Goal: Information Seeking & Learning: Learn about a topic

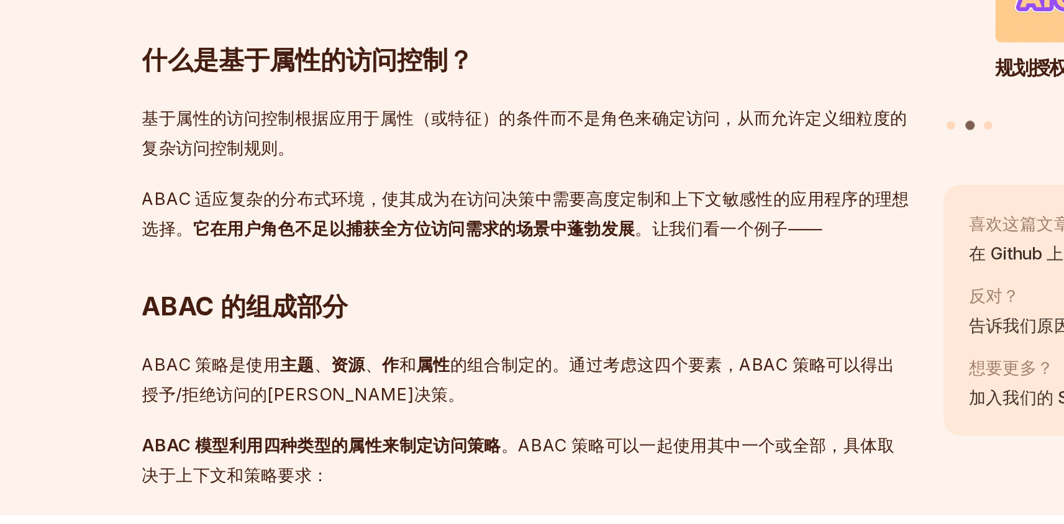
scroll to position [1146, 0]
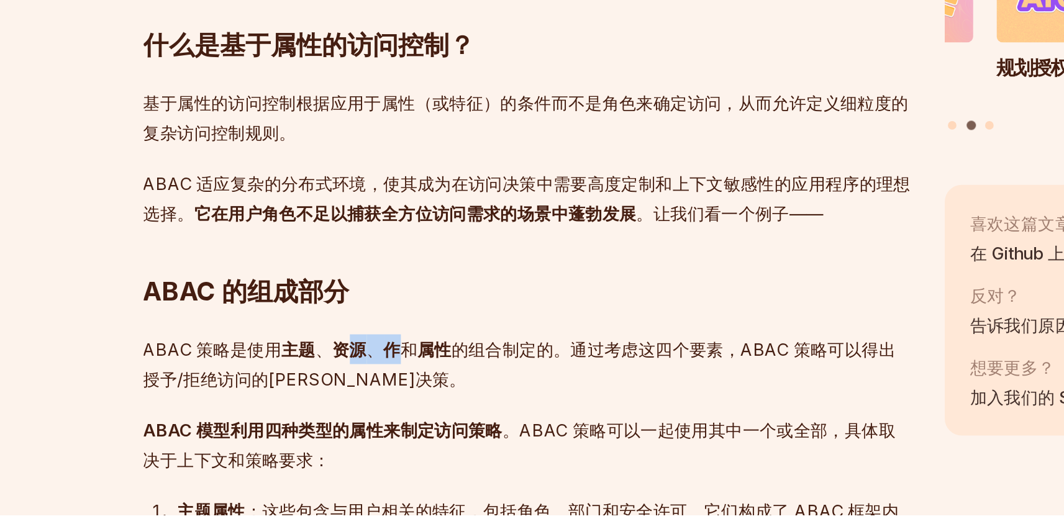
drag, startPoint x: 339, startPoint y: 430, endPoint x: 381, endPoint y: 427, distance: 42.4
click at [381, 427] on p "ABAC 策略是使用 主题 、 资源 、 作 和 属性 的组合制定的。通过考虑这四个要素，ABAC 策略可以得出授予/拒绝访问的布尔决策。" at bounding box center [438, 436] width 449 height 35
click at [463, 450] on p "ABAC 策略是使用 主题 、 资源 、 作 和 属性 的组合制定的。通过考虑这四个要素，ABAC 策略可以得出授予/拒绝访问的布尔决策。" at bounding box center [438, 436] width 449 height 35
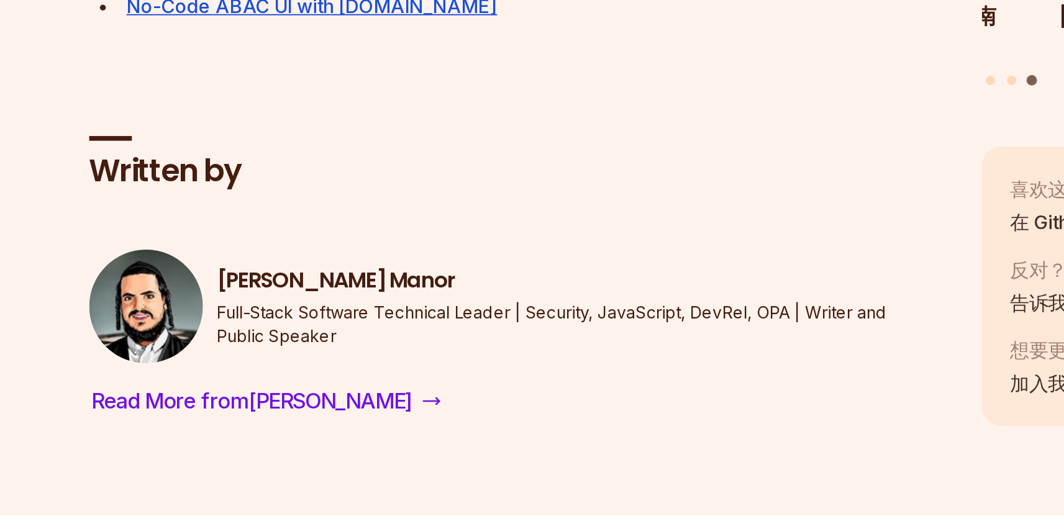
scroll to position [4777, 0]
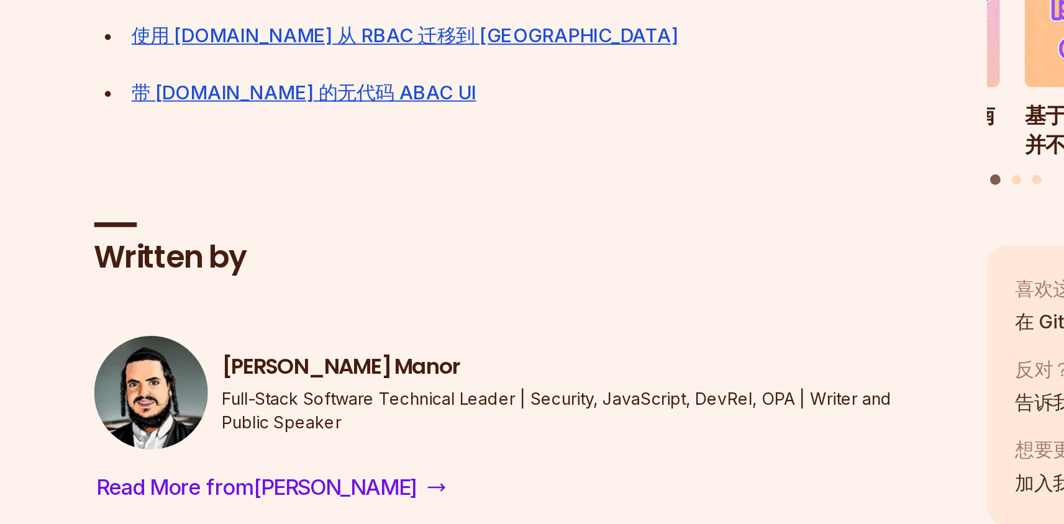
click at [349, 167] on link "在快速应用程序中实现 ABAC" at bounding box center [299, 161] width 130 height 12
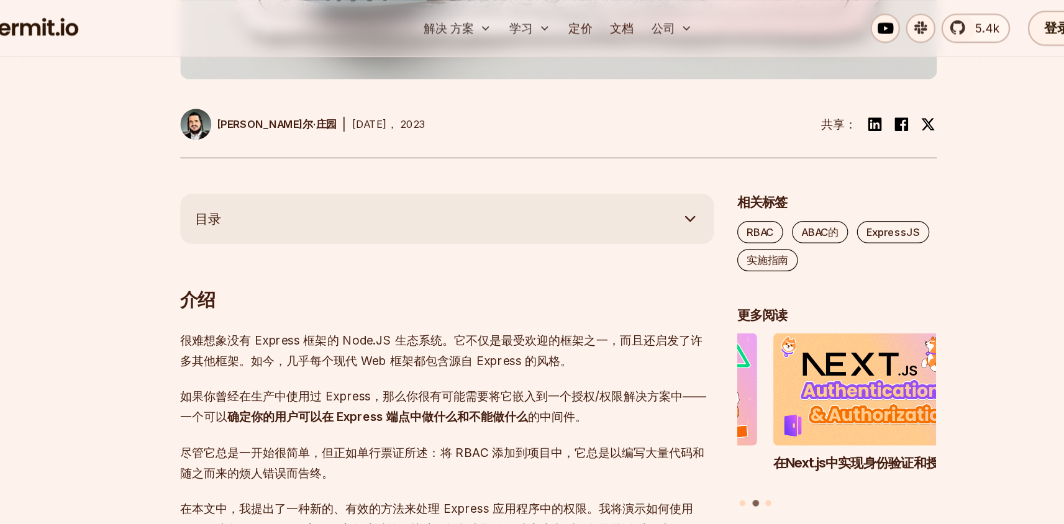
scroll to position [570, 0]
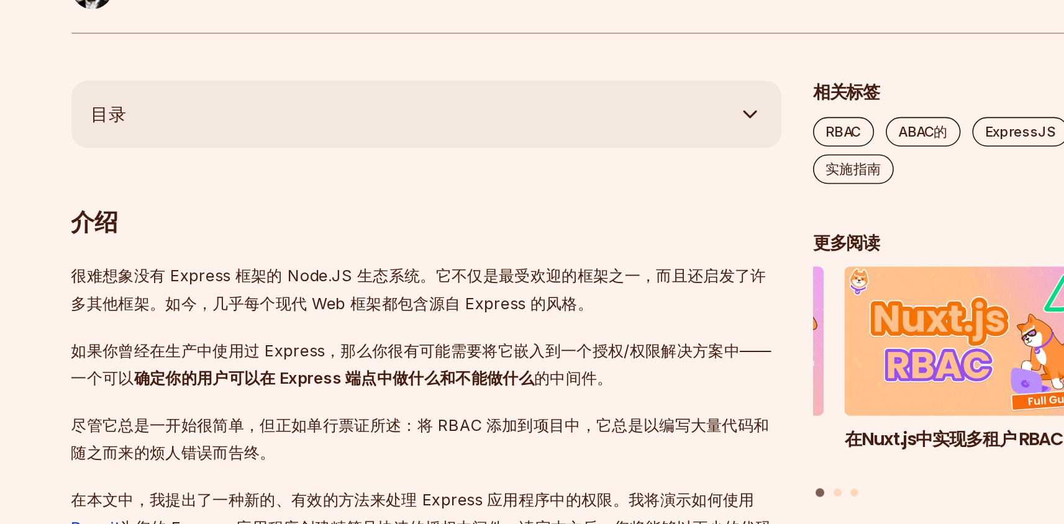
click at [533, 335] on p "如果你曾经在生产中使用过 Express，那么你很有可能需要将它嵌入到一个授权/权限解决方案中——一个可以 确定你的用户可以在 Express 端点中做什么和…" at bounding box center [438, 343] width 449 height 35
drag, startPoint x: 349, startPoint y: 352, endPoint x: 399, endPoint y: 365, distance: 51.4
click at [485, 385] on p "尽管它总是一开始很简单，但正如单行票证所述：将 RBAC 添加到项目中，它总是以编写大量代码和随之而来的烦人错误而告终。" at bounding box center [438, 390] width 449 height 35
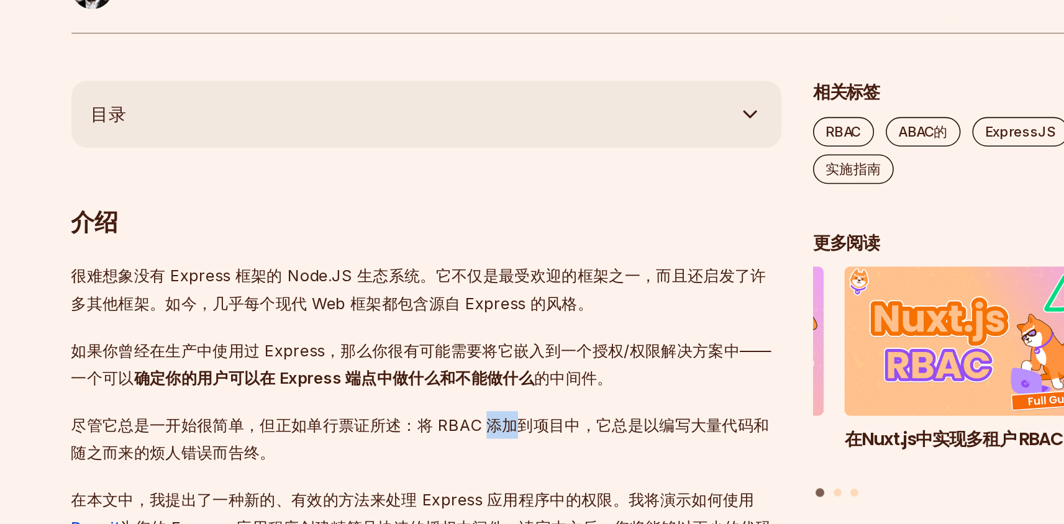
click at [485, 385] on p "尽管它总是一开始很简单，但正如单行票证所述：将 RBAC 添加到项目中，它总是以编写大量代码和随之而来的烦人错误而告终。" at bounding box center [438, 390] width 449 height 35
click at [439, 384] on p "尽管它总是一开始很简单，但正如单行票证所述：将 RBAC 添加到项目中，它总是以编写大量代码和随之而来的烦人错误而告终。" at bounding box center [438, 390] width 449 height 35
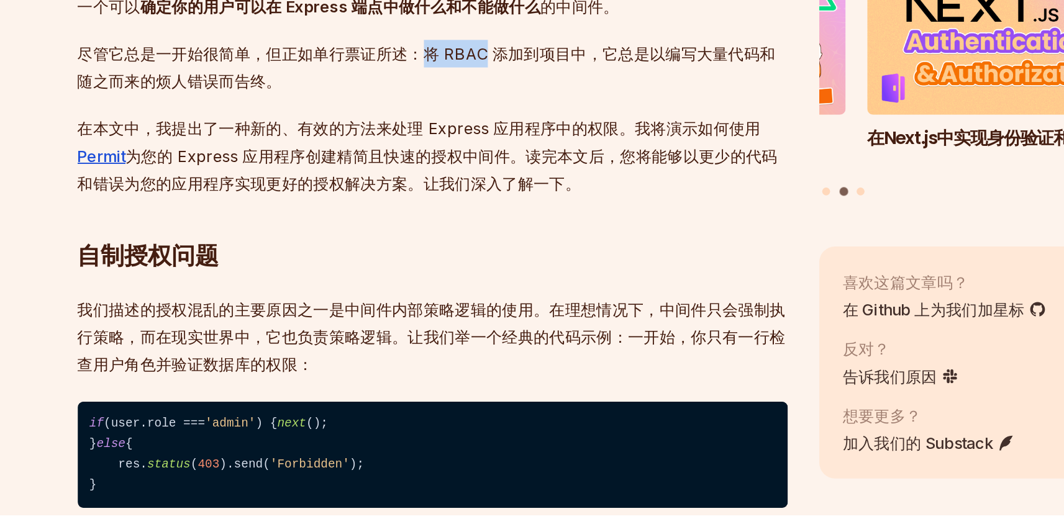
scroll to position [721, 0]
